Goal: Navigation & Orientation: Find specific page/section

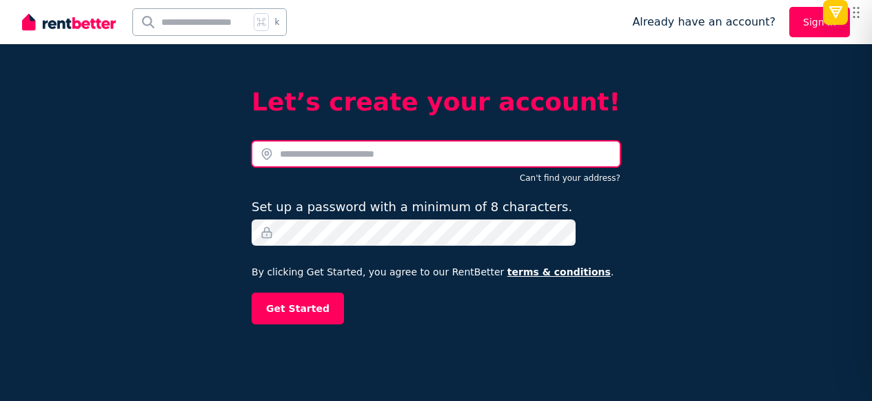
click at [352, 157] on input "text" at bounding box center [436, 154] width 369 height 26
type input "*********"
click at [396, 152] on input "text" at bounding box center [436, 154] width 369 height 26
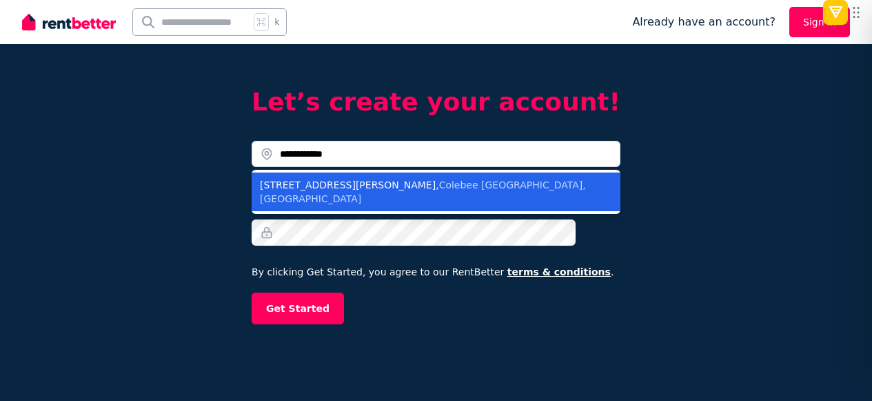
click at [397, 183] on span "Colebee NSW, Australia" at bounding box center [423, 191] width 326 height 25
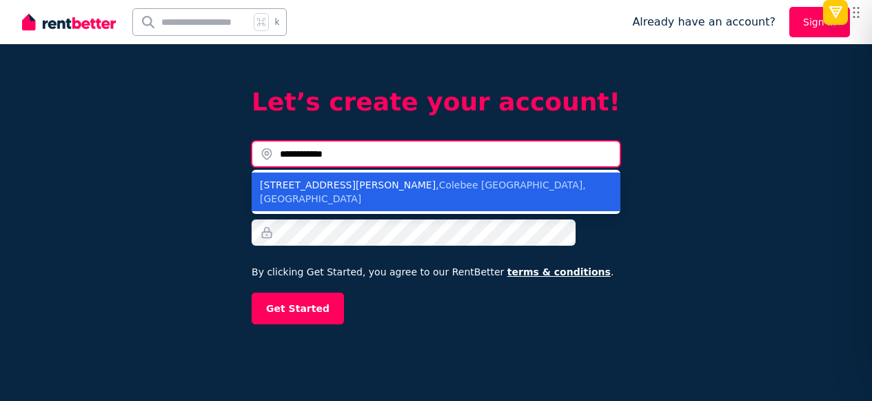
type input "**********"
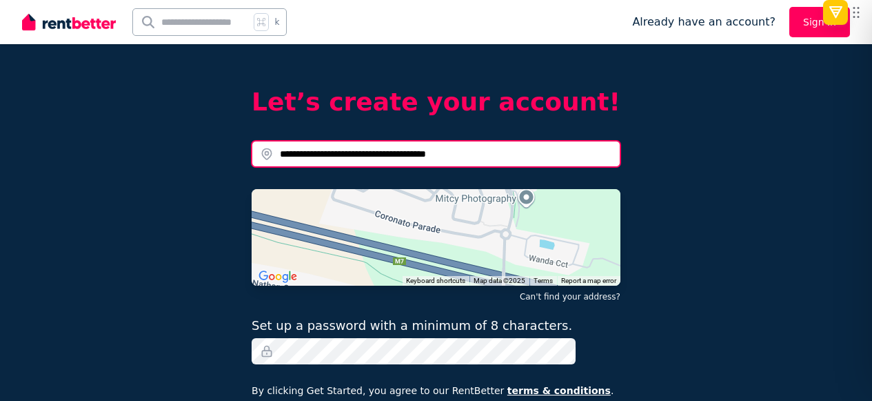
scroll to position [42, 0]
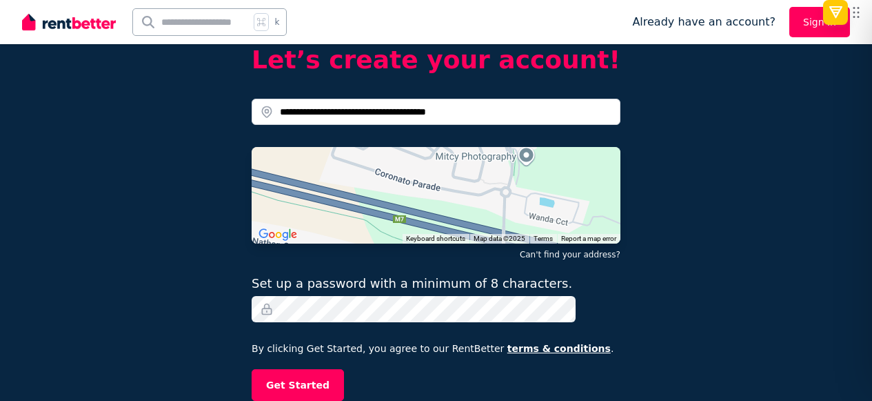
click at [252, 369] on button "Get Started" at bounding box center [298, 385] width 92 height 32
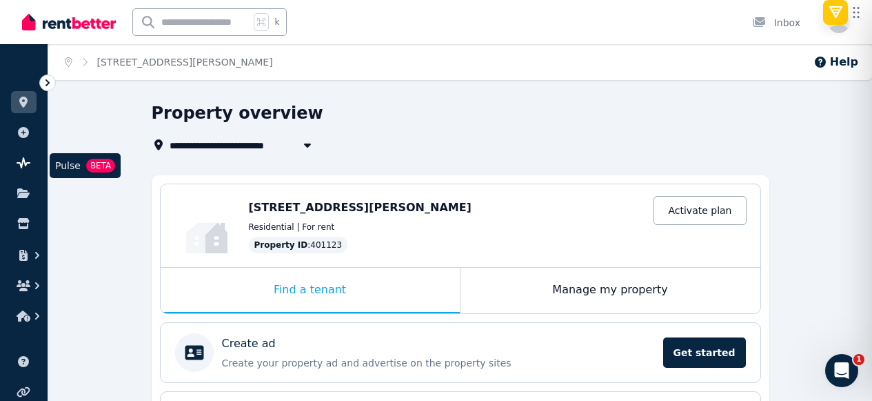
click at [24, 164] on icon at bounding box center [24, 162] width 14 height 11
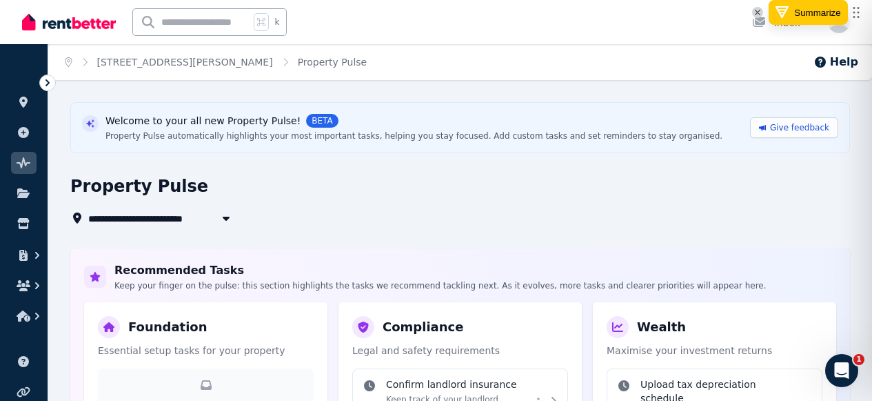
click at [757, 9] on img at bounding box center [757, 12] width 11 height 11
click at [700, 16] on button "Hide for now" at bounding box center [682, 15] width 105 height 20
click at [30, 249] on icon "button" at bounding box center [37, 255] width 14 height 14
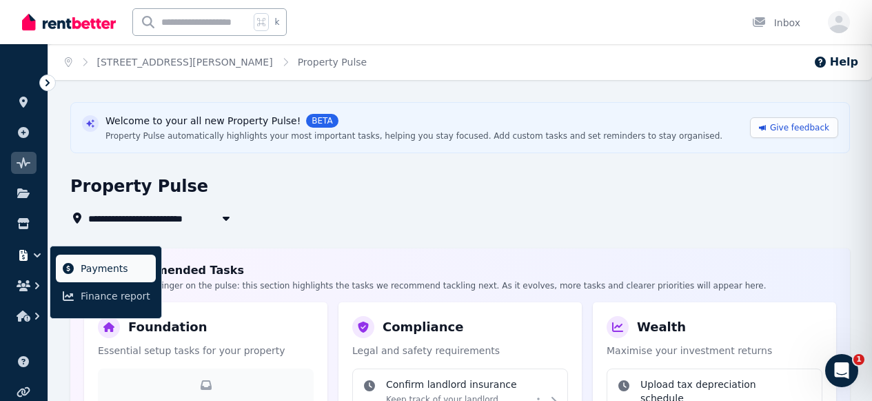
click at [109, 272] on span "Payments" at bounding box center [116, 268] width 70 height 17
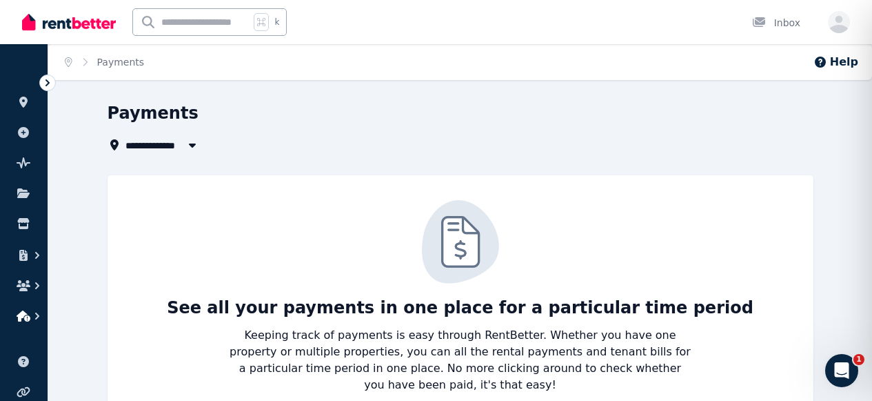
click at [28, 320] on icon "button" at bounding box center [24, 315] width 14 height 11
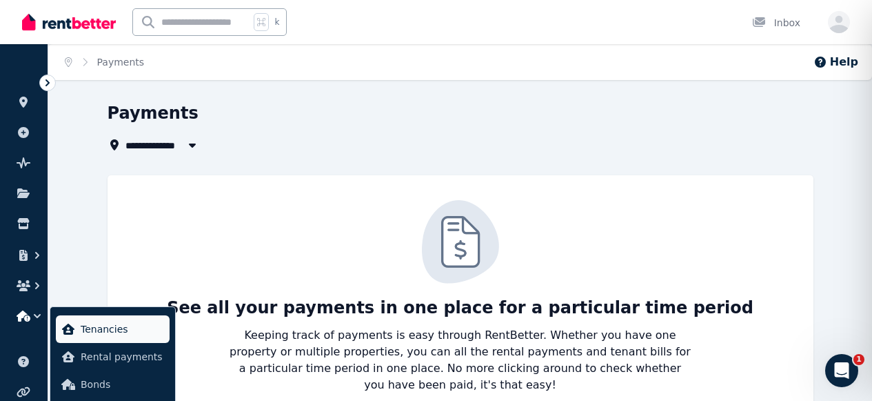
click at [99, 334] on span "Tenancies" at bounding box center [122, 329] width 83 height 17
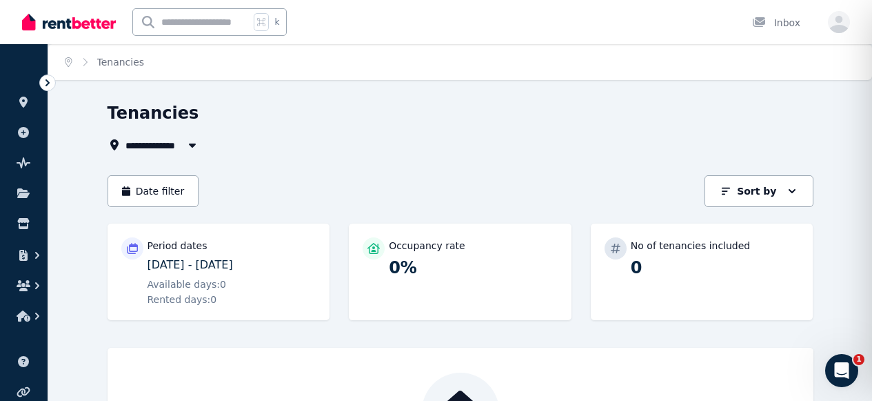
click at [57, 26] on img at bounding box center [69, 22] width 94 height 21
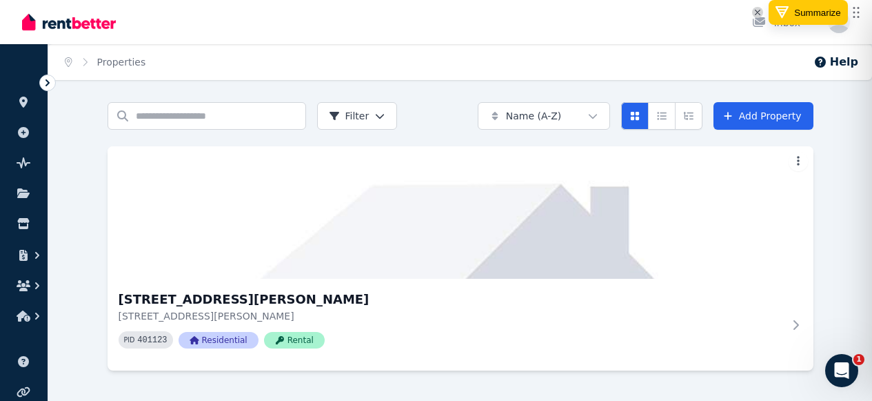
click at [760, 9] on img at bounding box center [757, 12] width 11 height 11
click at [714, 14] on button "Hide for now" at bounding box center [682, 15] width 105 height 20
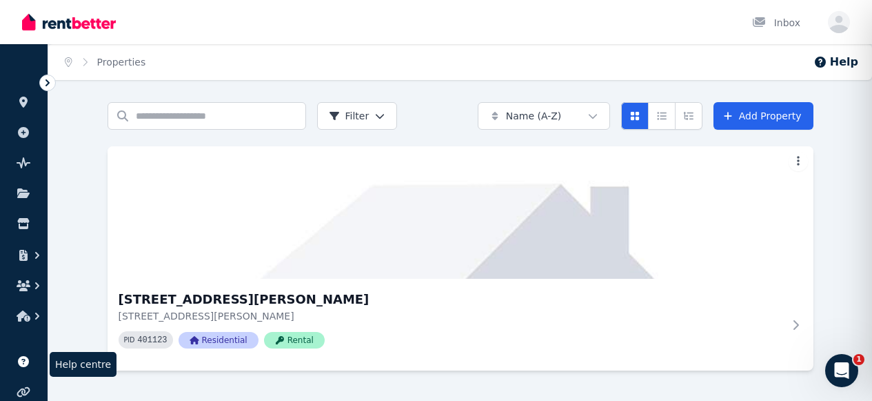
click at [23, 361] on icon at bounding box center [24, 361] width 14 height 11
click at [836, 65] on button "Help" at bounding box center [835, 62] width 45 height 17
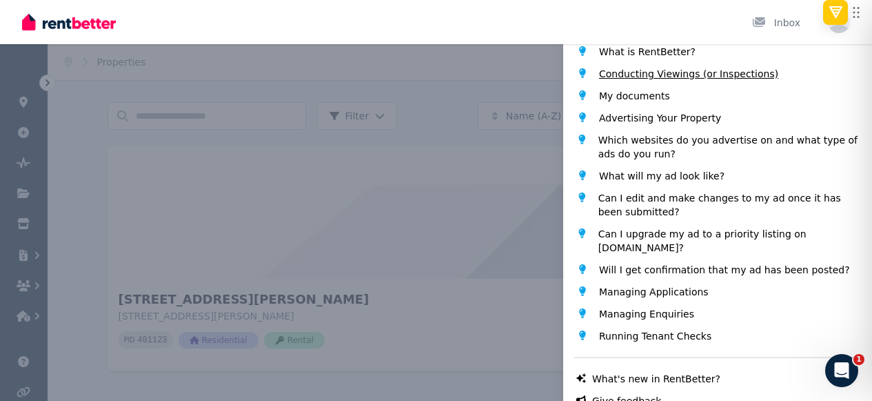
scroll to position [168, 0]
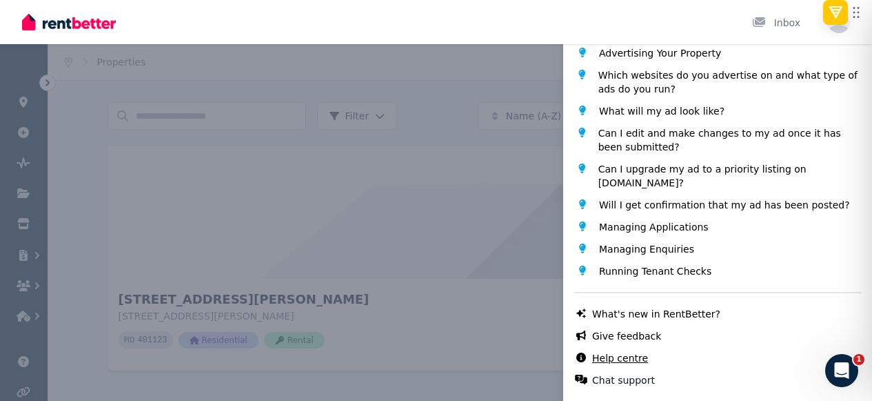
click at [637, 358] on link "Help centre" at bounding box center [620, 358] width 56 height 14
click at [445, 239] on div "Help Close panel Popular topics What is RentBetter? Conducting Viewings (or Ins…" at bounding box center [436, 200] width 872 height 401
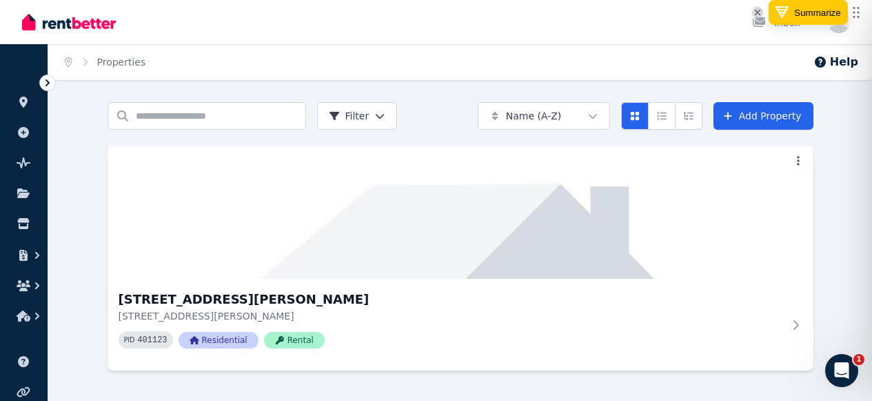
click at [757, 12] on img at bounding box center [757, 12] width 11 height 11
click at [709, 11] on button "Hide for now" at bounding box center [682, 15] width 105 height 20
click at [836, 23] on icon "button" at bounding box center [839, 22] width 22 height 22
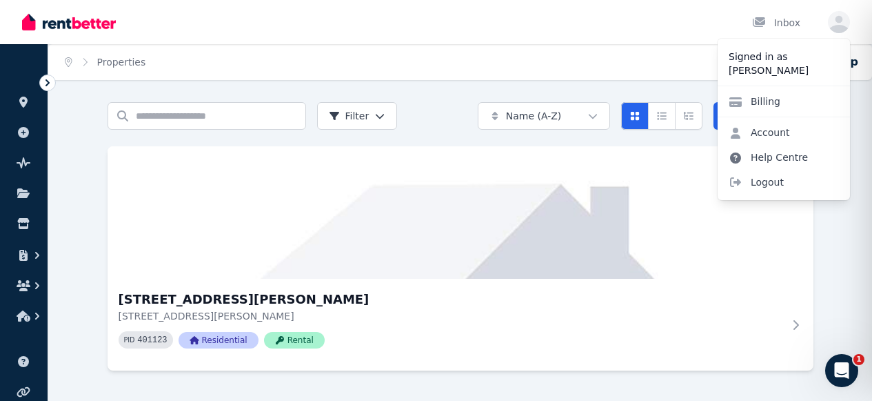
click at [787, 154] on link "Help Centre" at bounding box center [768, 157] width 101 height 25
click at [65, 279] on div "Search properties Filter Name (A-Z) Add Property 23 Coronato Parade, Colebee 23…" at bounding box center [460, 248] width 824 height 293
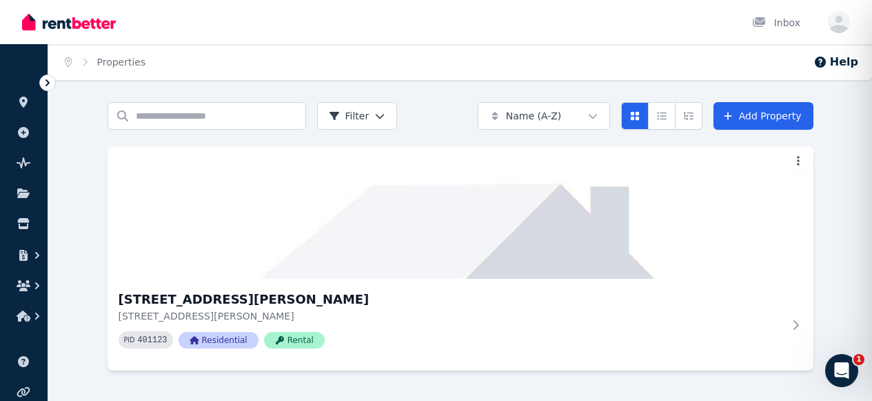
click at [84, 28] on img at bounding box center [69, 22] width 94 height 21
